Goal: Task Accomplishment & Management: Use online tool/utility

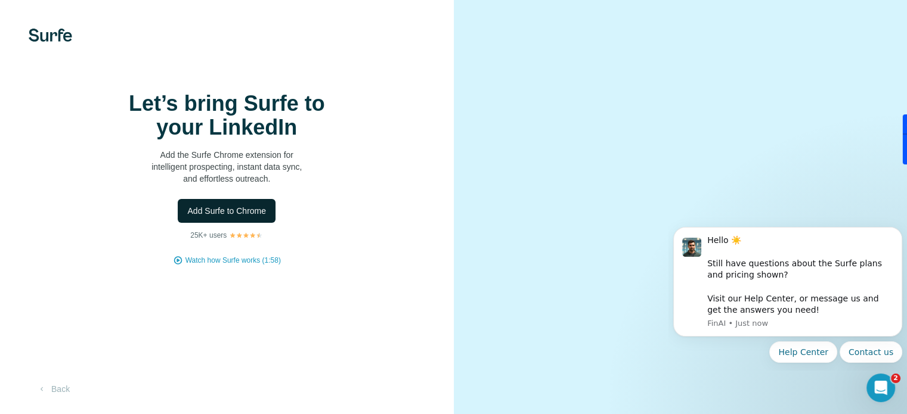
click at [232, 217] on span "Add Surfe to Chrome" at bounding box center [226, 211] width 79 height 12
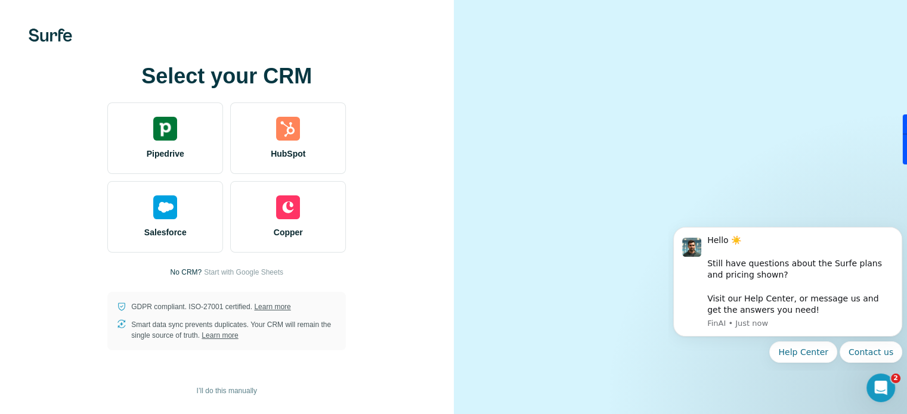
click at [549, 110] on video at bounding box center [680, 206] width 387 height 193
click at [537, 110] on video at bounding box center [680, 206] width 387 height 193
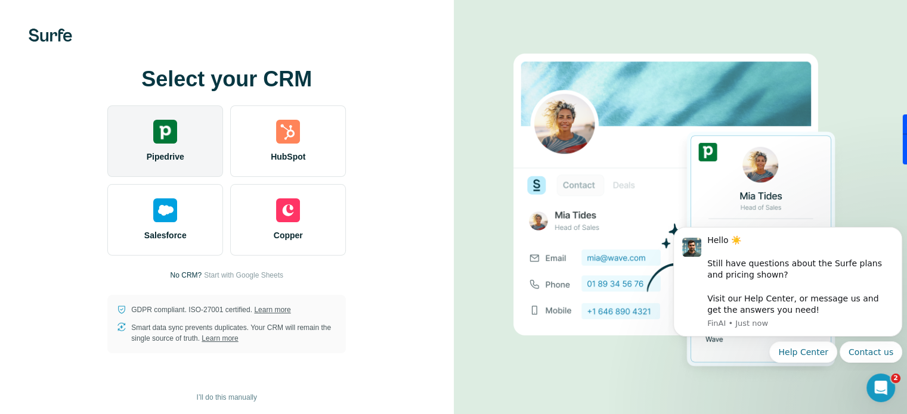
click at [168, 138] on img at bounding box center [165, 132] width 24 height 24
